Goal: Task Accomplishment & Management: Manage account settings

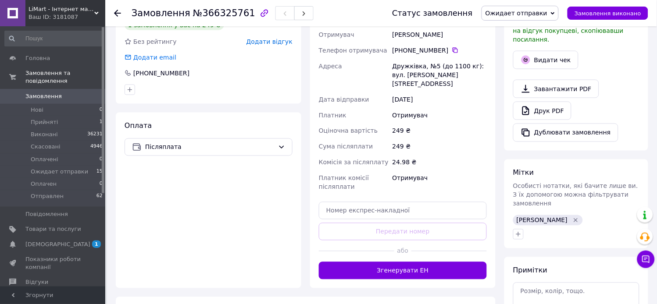
scroll to position [487, 0]
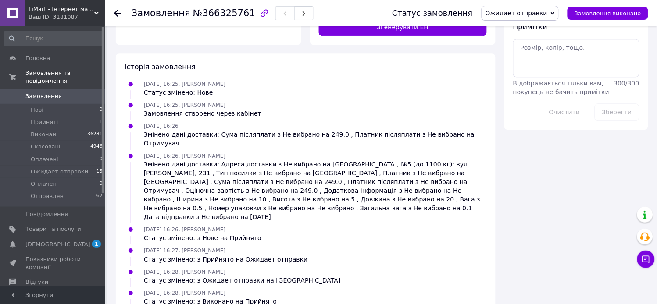
click at [19, 93] on span at bounding box center [12, 97] width 25 height 8
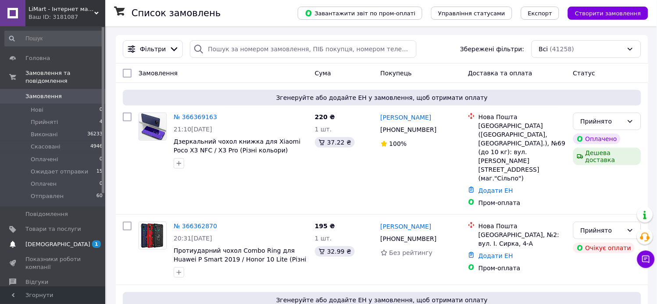
click at [79, 241] on span "[DEMOGRAPHIC_DATA]" at bounding box center [53, 245] width 56 height 8
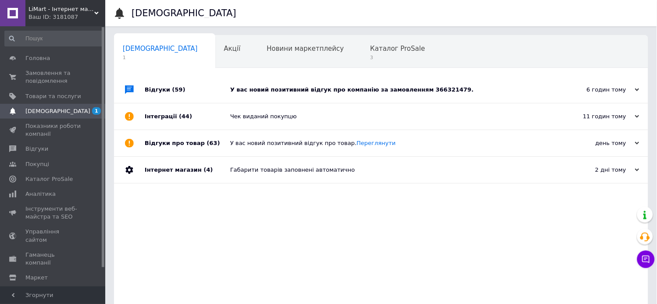
click at [374, 92] on div "У вас новий позитивний відгук про компанію за замовленням 366321479." at bounding box center [391, 90] width 322 height 8
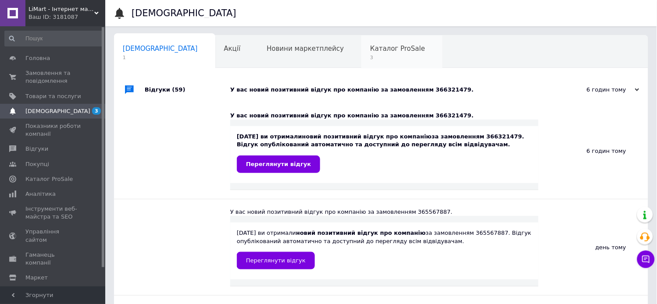
click at [370, 55] on span "3" at bounding box center [397, 57] width 55 height 7
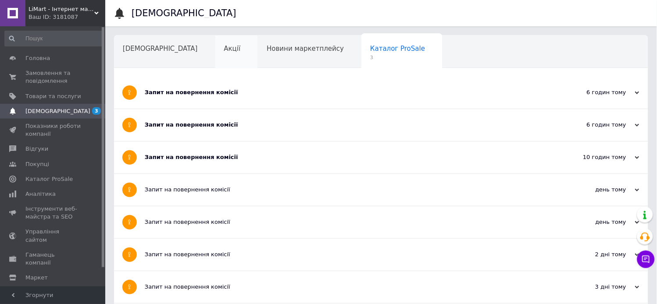
click at [215, 57] on div "Акції" at bounding box center [236, 52] width 43 height 33
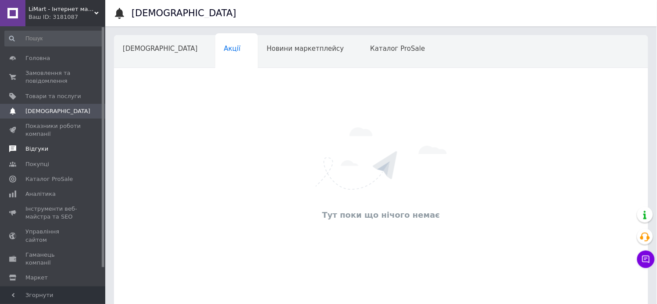
click at [40, 150] on span "Відгуки" at bounding box center [36, 149] width 23 height 8
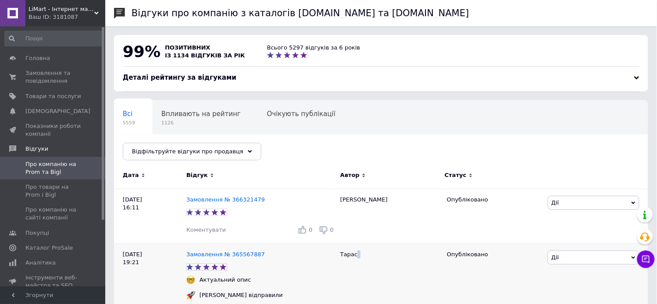
click at [356, 281] on div "Тарас" at bounding box center [389, 301] width 107 height 115
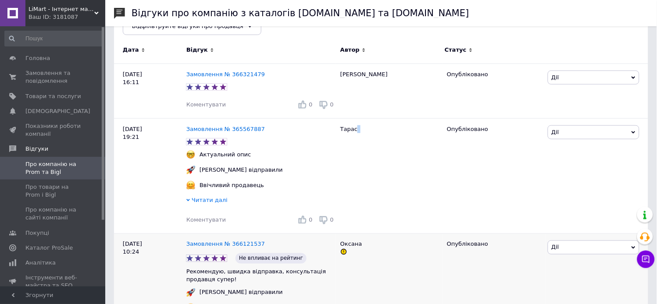
scroll to position [146, 0]
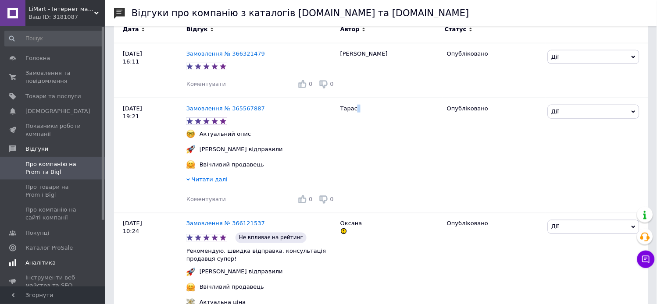
click at [47, 265] on span "Аналітика" at bounding box center [40, 263] width 30 height 8
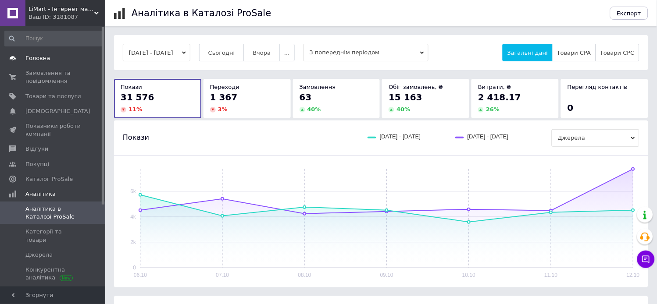
click at [44, 56] on span "Головна" at bounding box center [37, 58] width 25 height 8
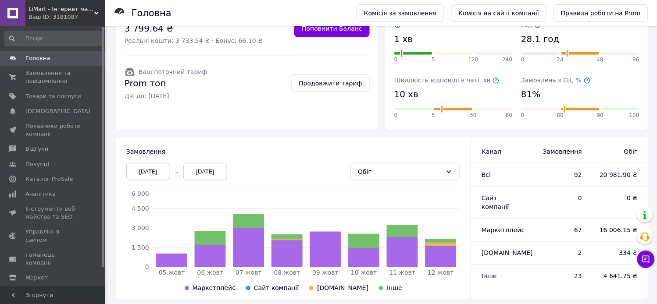
scroll to position [123, 0]
